Goal: Check status: Check status

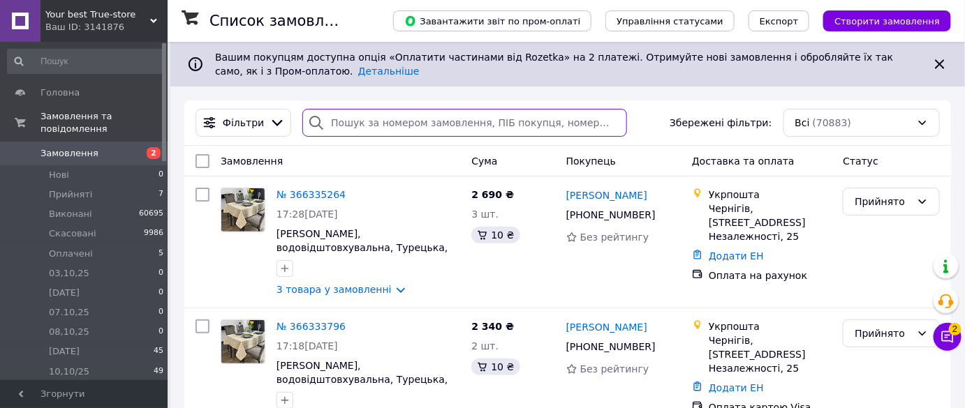
click at [455, 131] on input "search" at bounding box center [464, 123] width 325 height 28
paste input "366228802"
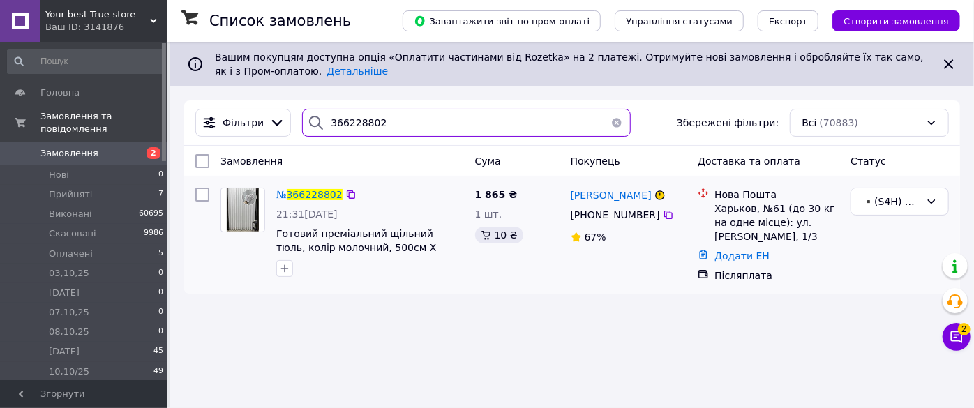
type input "366228802"
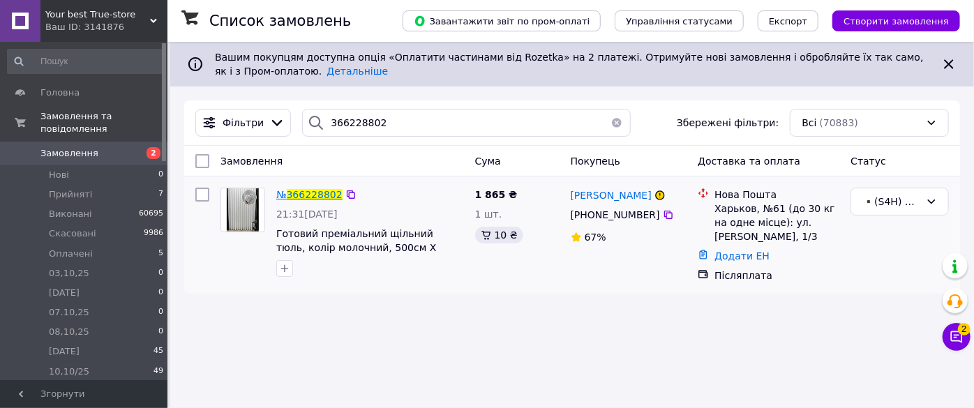
click at [325, 195] on span "366228802" at bounding box center [315, 194] width 56 height 11
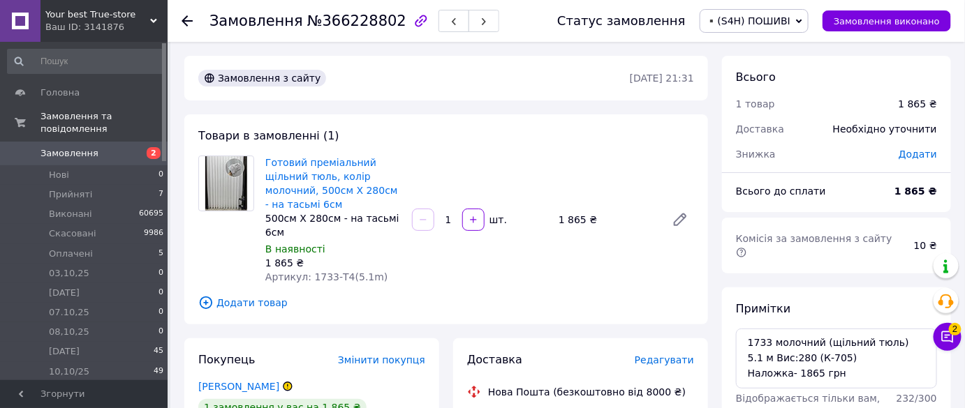
click at [184, 20] on use at bounding box center [186, 20] width 11 height 11
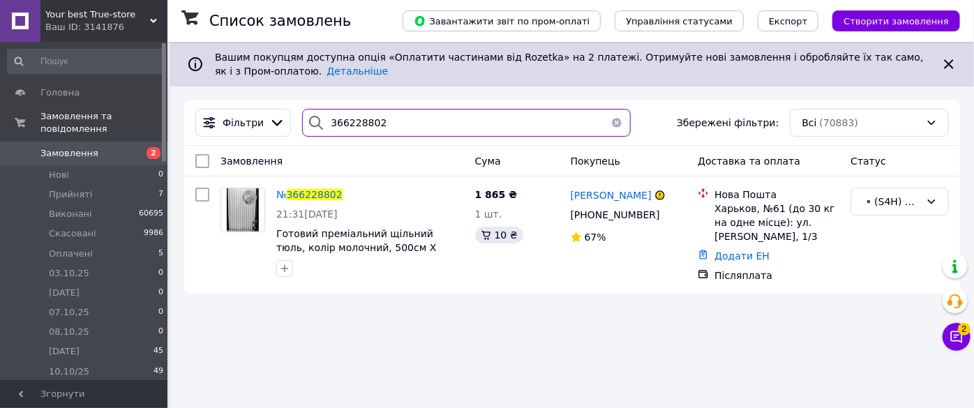
click at [378, 119] on input "366228802" at bounding box center [466, 123] width 329 height 28
paste input "366245619"
click at [380, 119] on input "366228802366245619" at bounding box center [466, 123] width 329 height 28
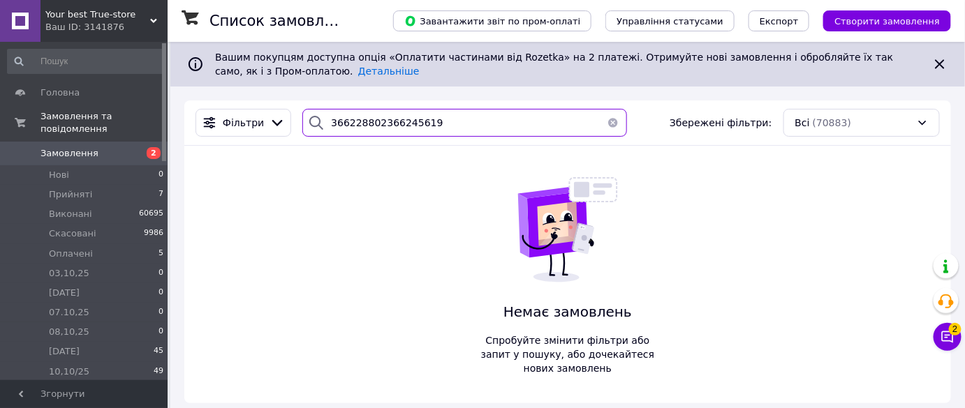
type input "366245619"
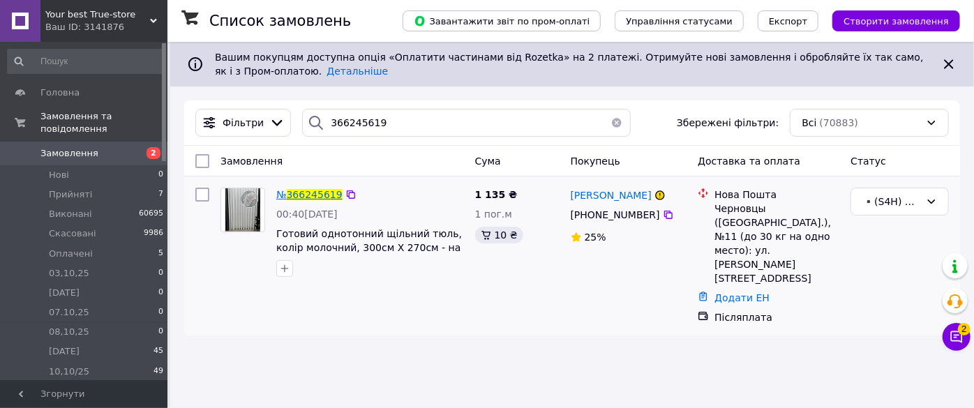
click at [311, 198] on span "366245619" at bounding box center [315, 194] width 56 height 11
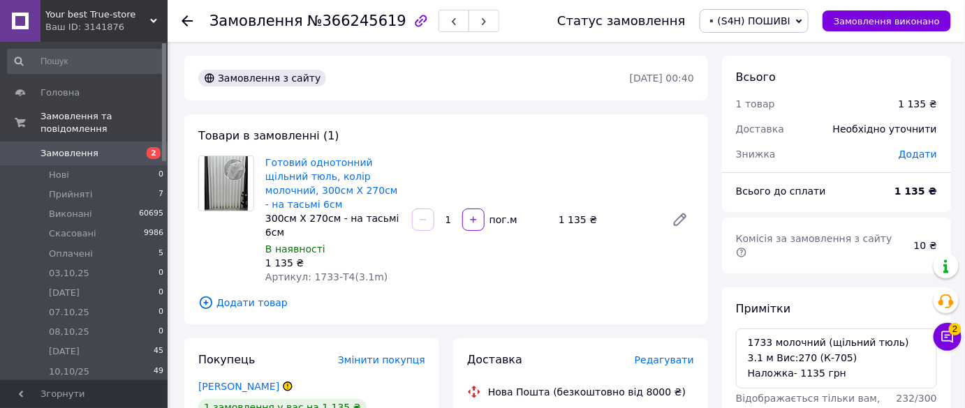
click at [185, 17] on use at bounding box center [186, 20] width 11 height 11
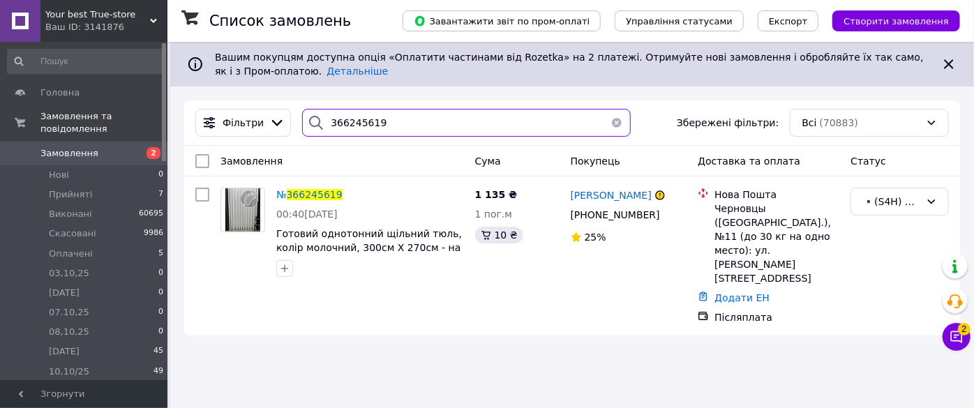
click at [402, 124] on input "366245619" at bounding box center [466, 123] width 329 height 28
paste input "67983"
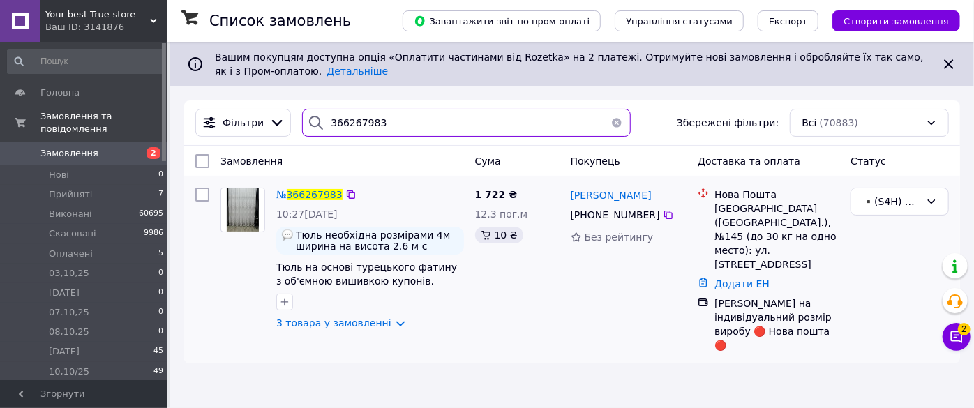
type input "366267983"
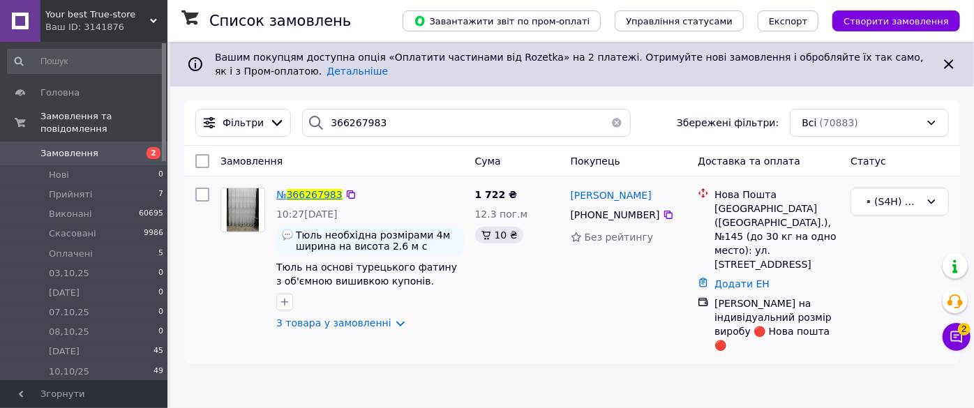
click at [307, 189] on span "366267983" at bounding box center [315, 194] width 56 height 11
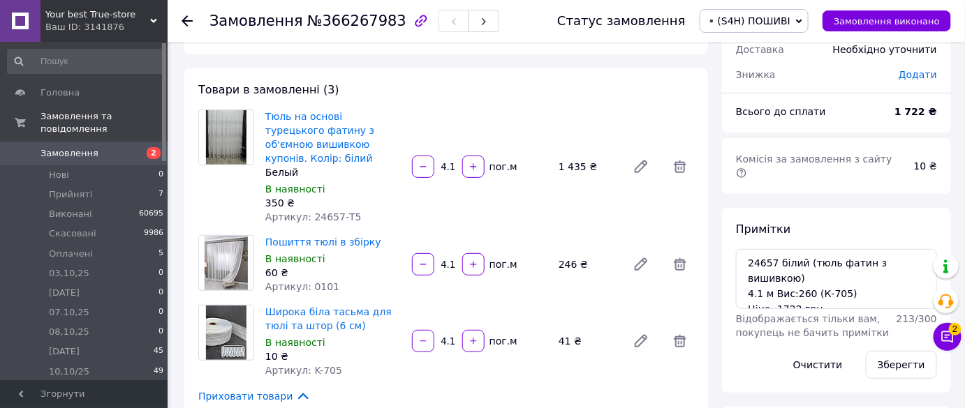
scroll to position [126, 0]
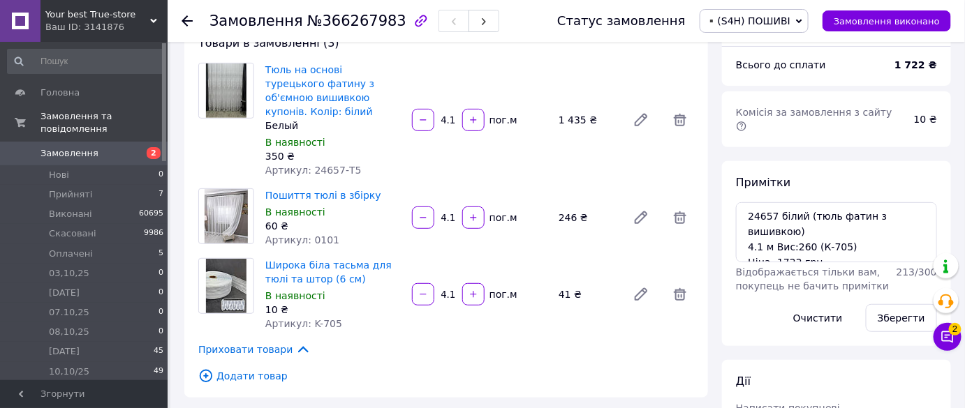
click at [188, 20] on use at bounding box center [186, 20] width 11 height 11
